Goal: Information Seeking & Learning: Learn about a topic

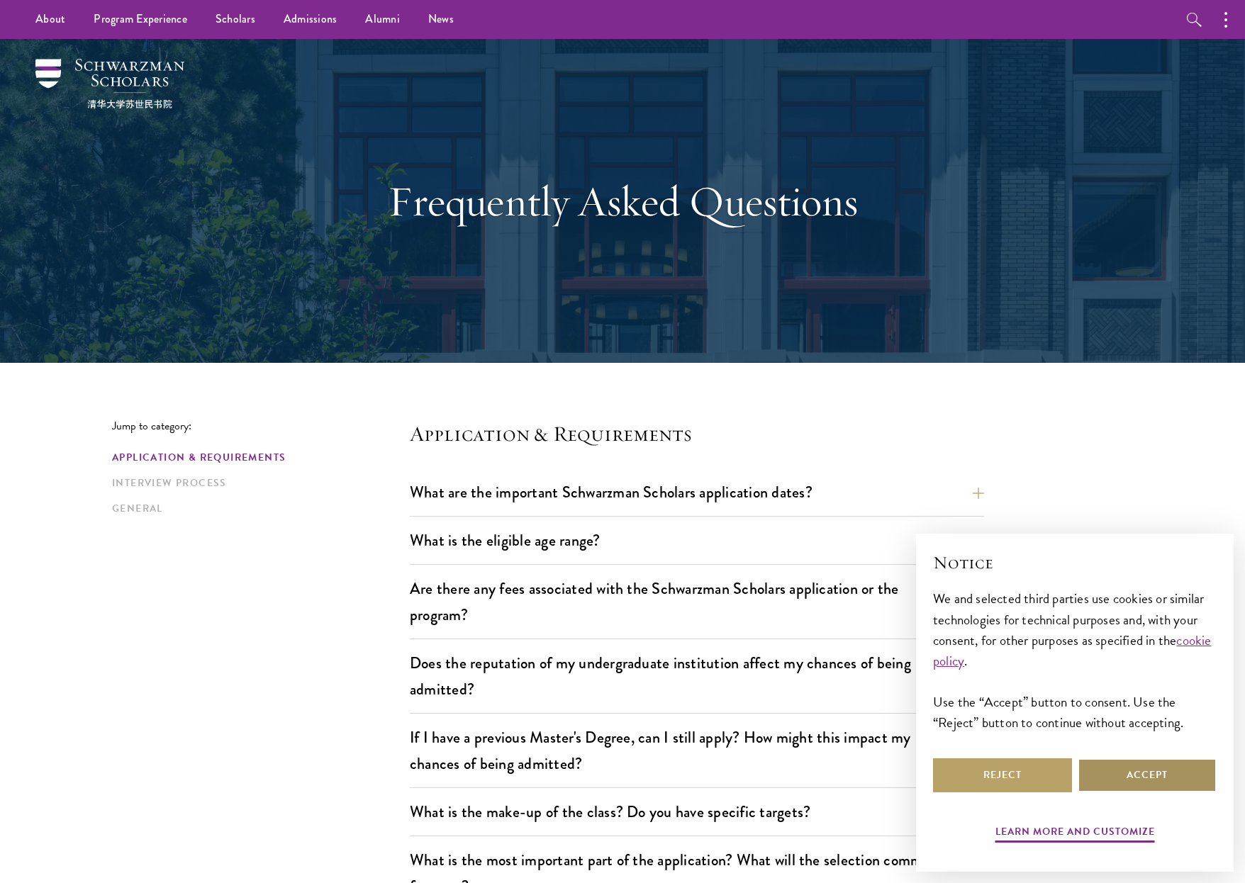
click at [1142, 768] on button "Accept" at bounding box center [1146, 775] width 139 height 34
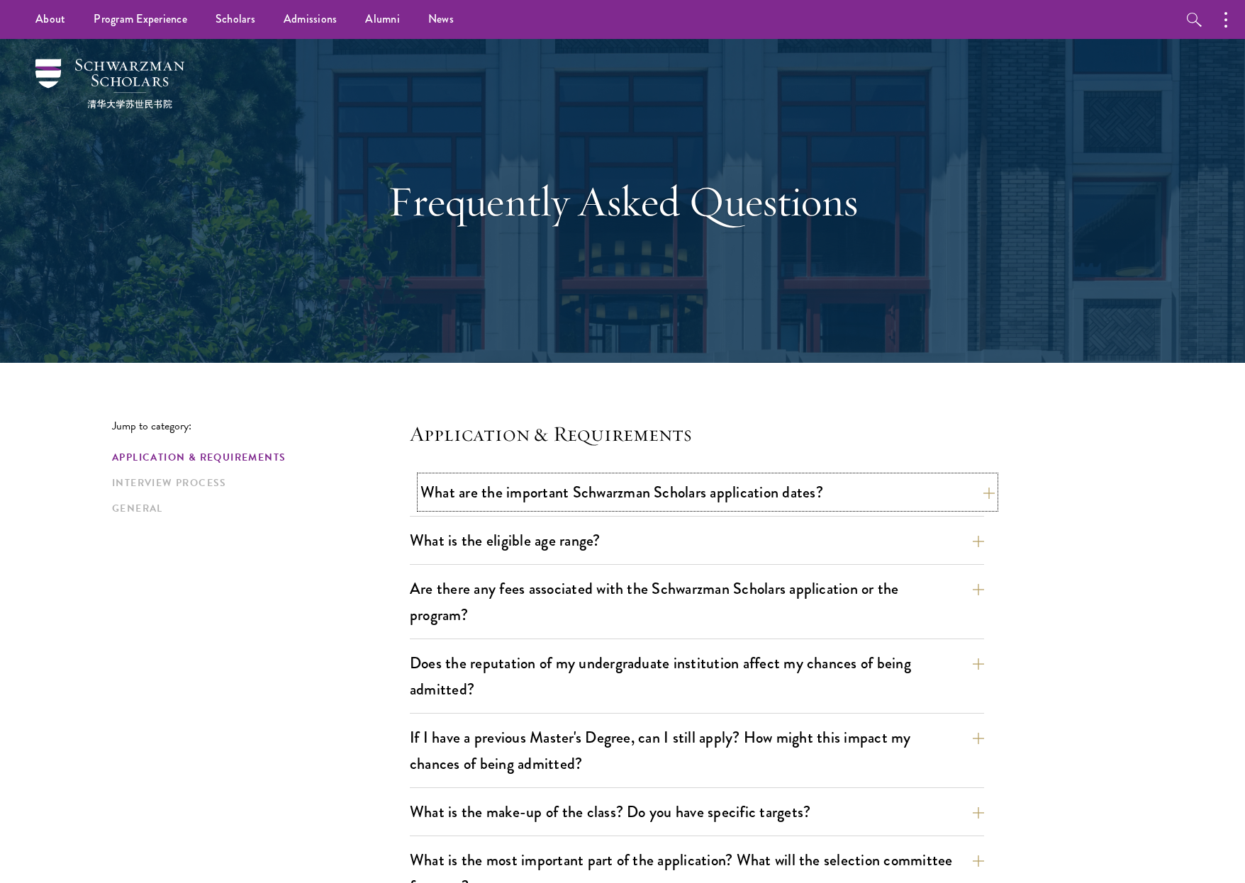
click at [775, 500] on button "What are the important Schwarzman Scholars application dates?" at bounding box center [707, 492] width 574 height 32
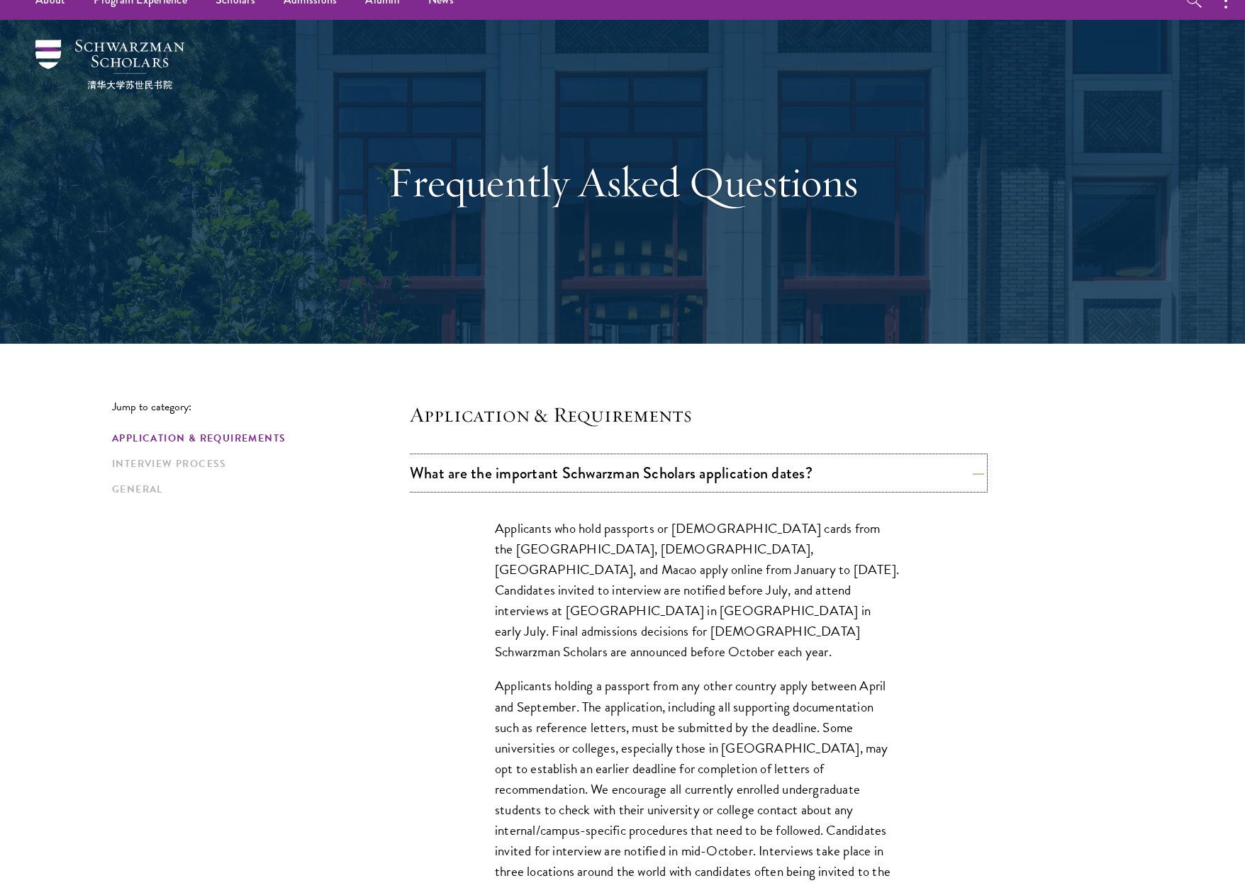
scroll to position [38, 0]
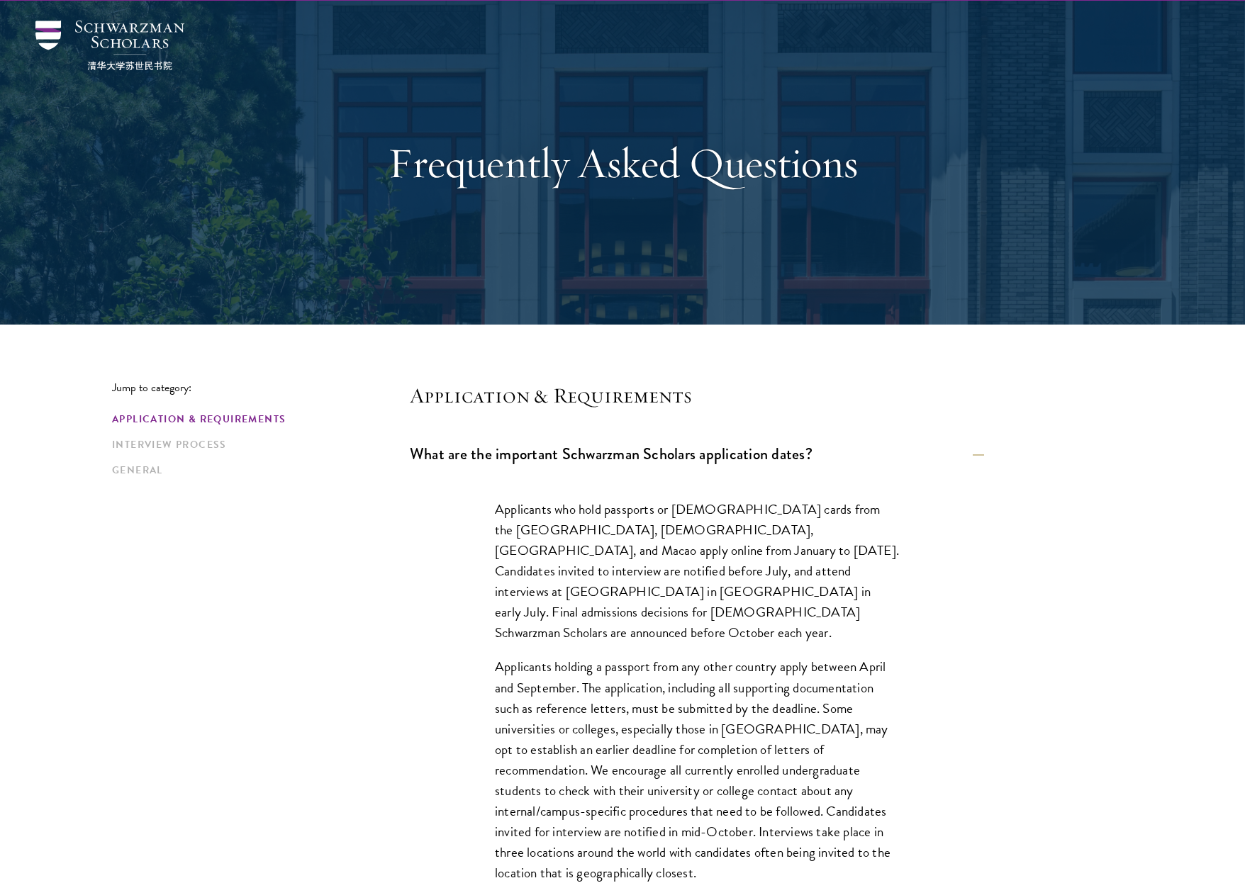
click at [799, 451] on button "What are the important Schwarzman Scholars application dates?" at bounding box center [707, 454] width 574 height 32
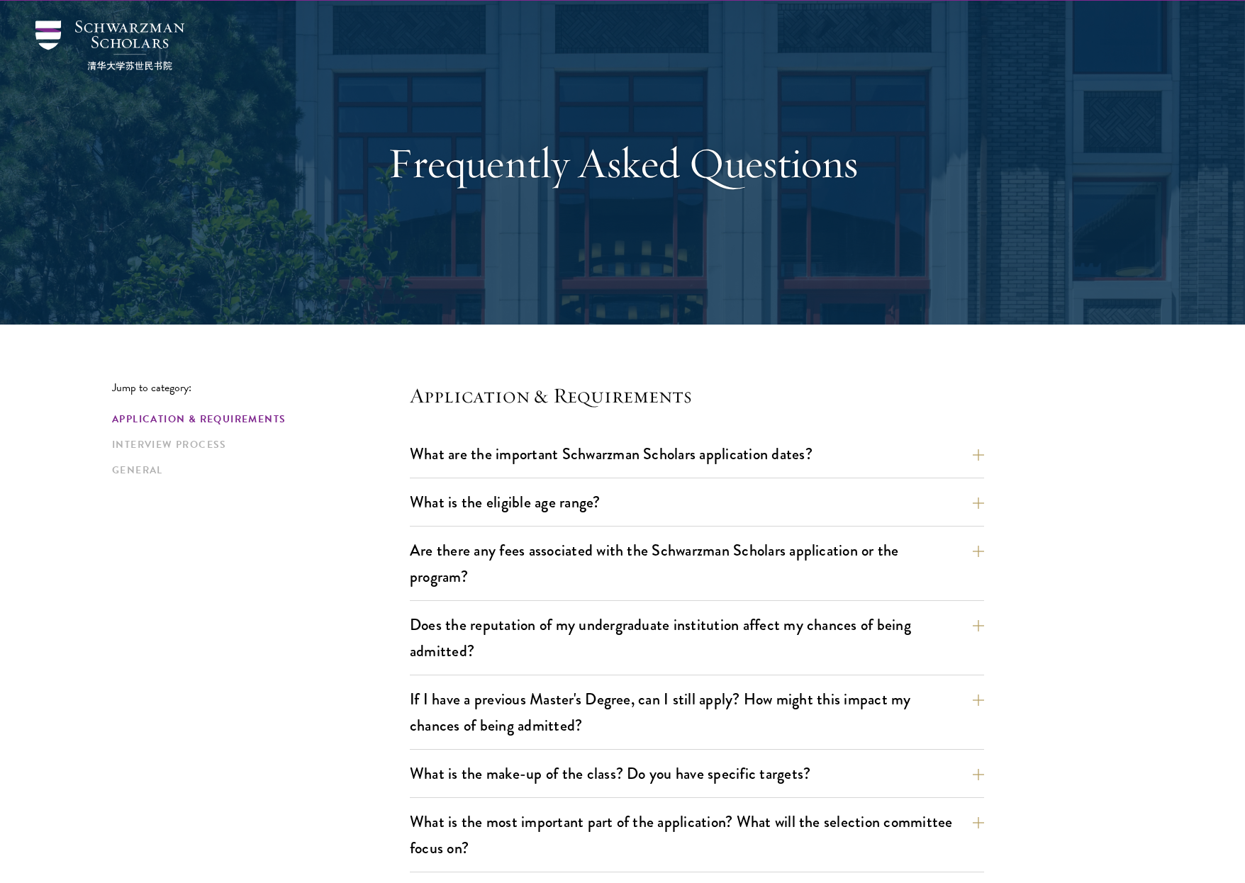
click at [765, 522] on div "What is the eligible age range? Candidates must be at least 18 but not yet 29 y…" at bounding box center [697, 506] width 574 height 40
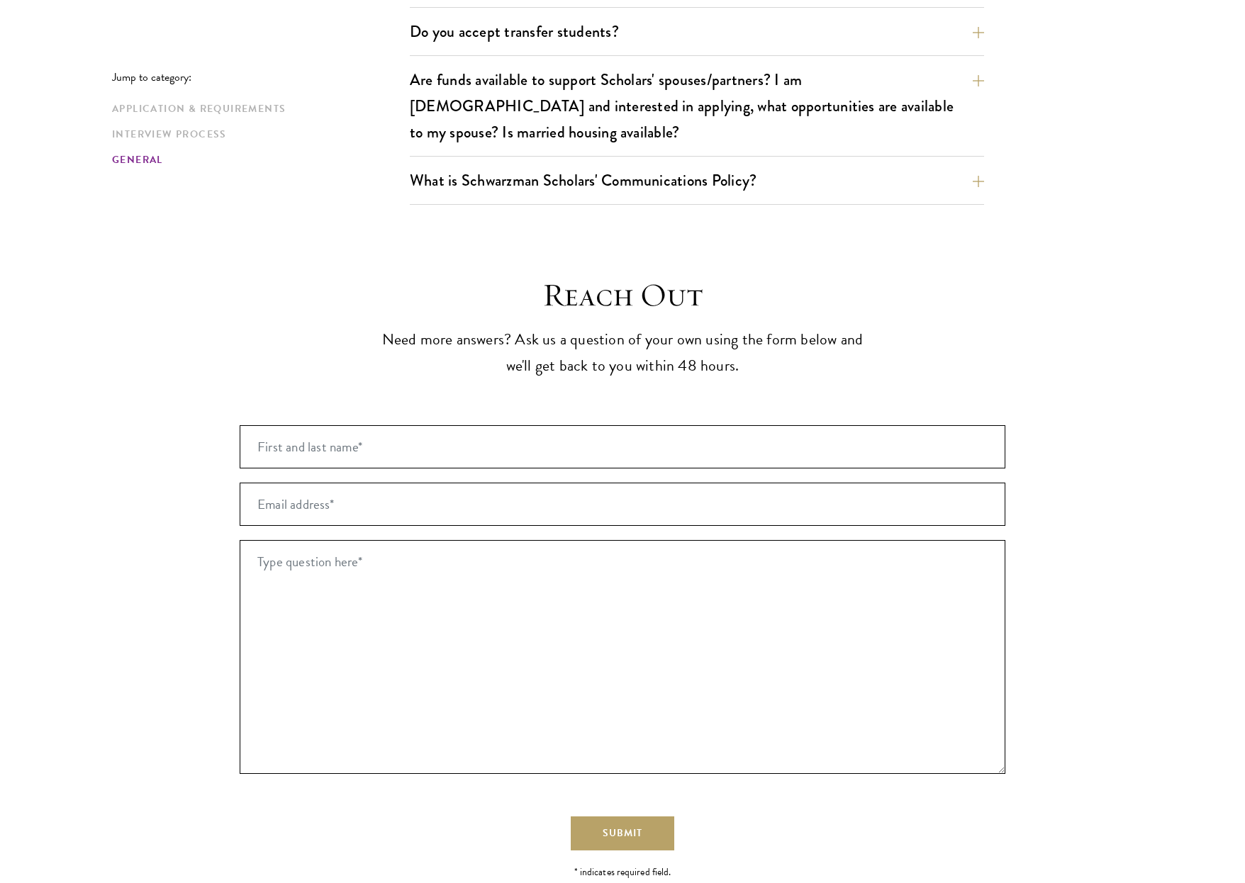
scroll to position [2641, 0]
